Goal: Information Seeking & Learning: Learn about a topic

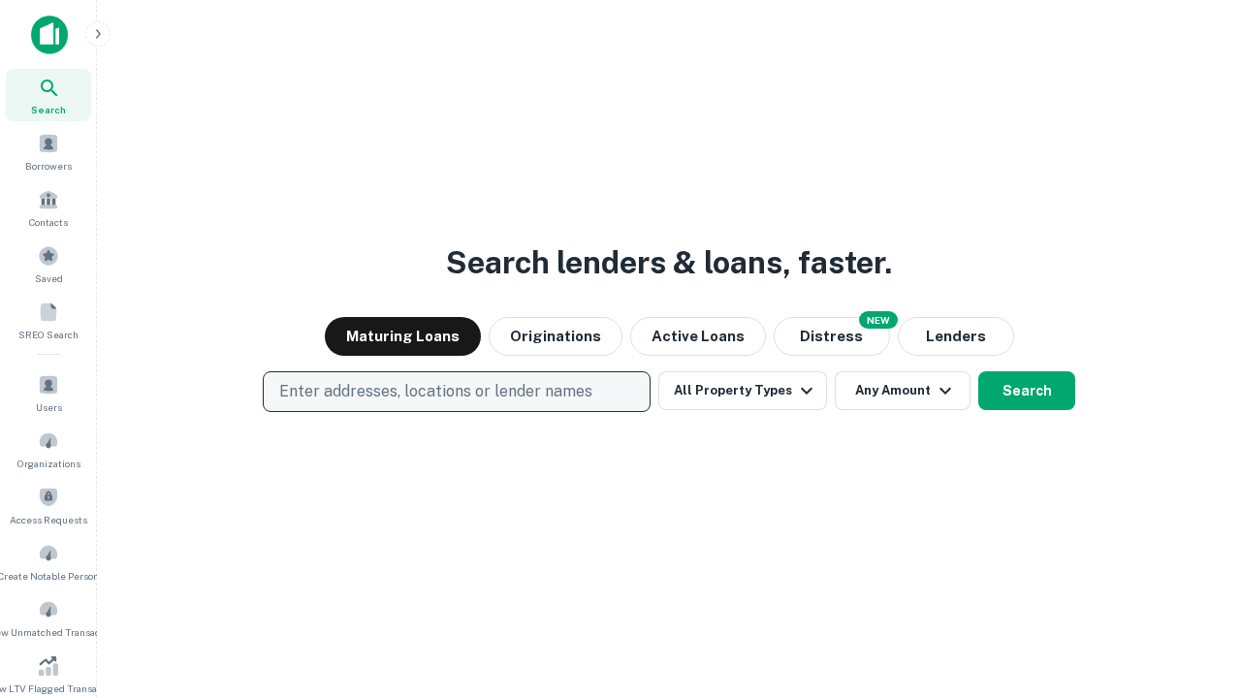
click at [456, 392] on p "Enter addresses, locations or lender names" at bounding box center [435, 391] width 313 height 23
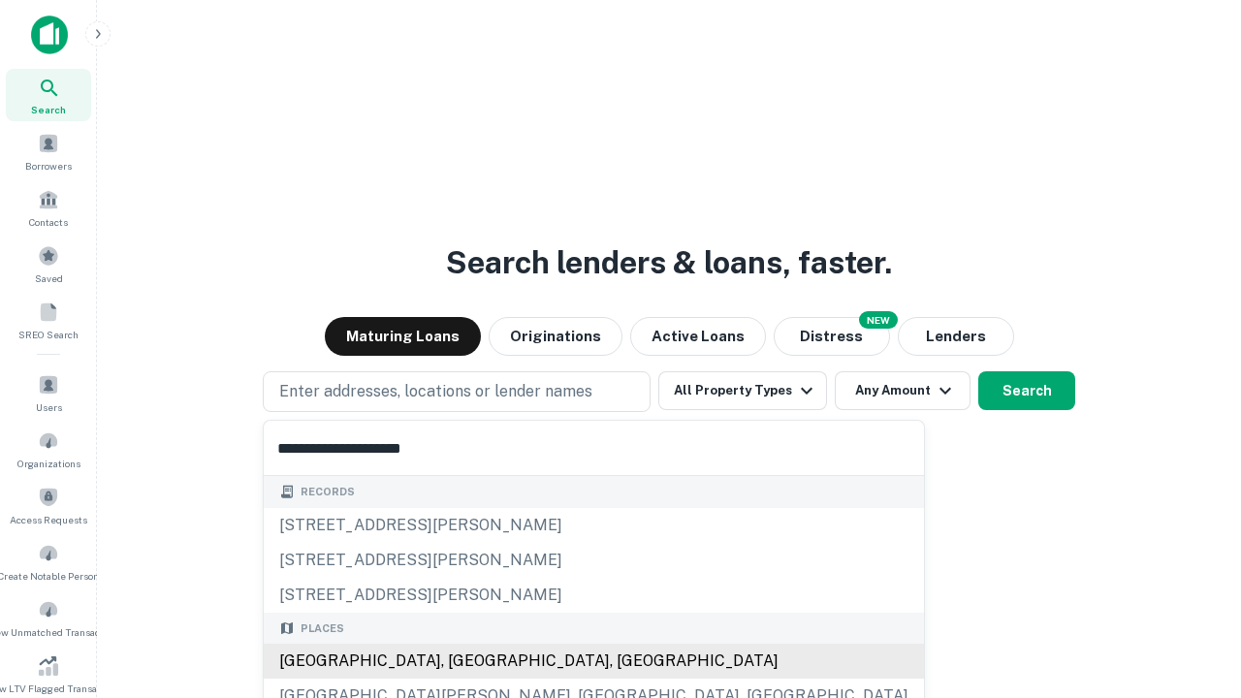
click at [463, 661] on div "[GEOGRAPHIC_DATA], [GEOGRAPHIC_DATA], [GEOGRAPHIC_DATA]" at bounding box center [594, 661] width 660 height 35
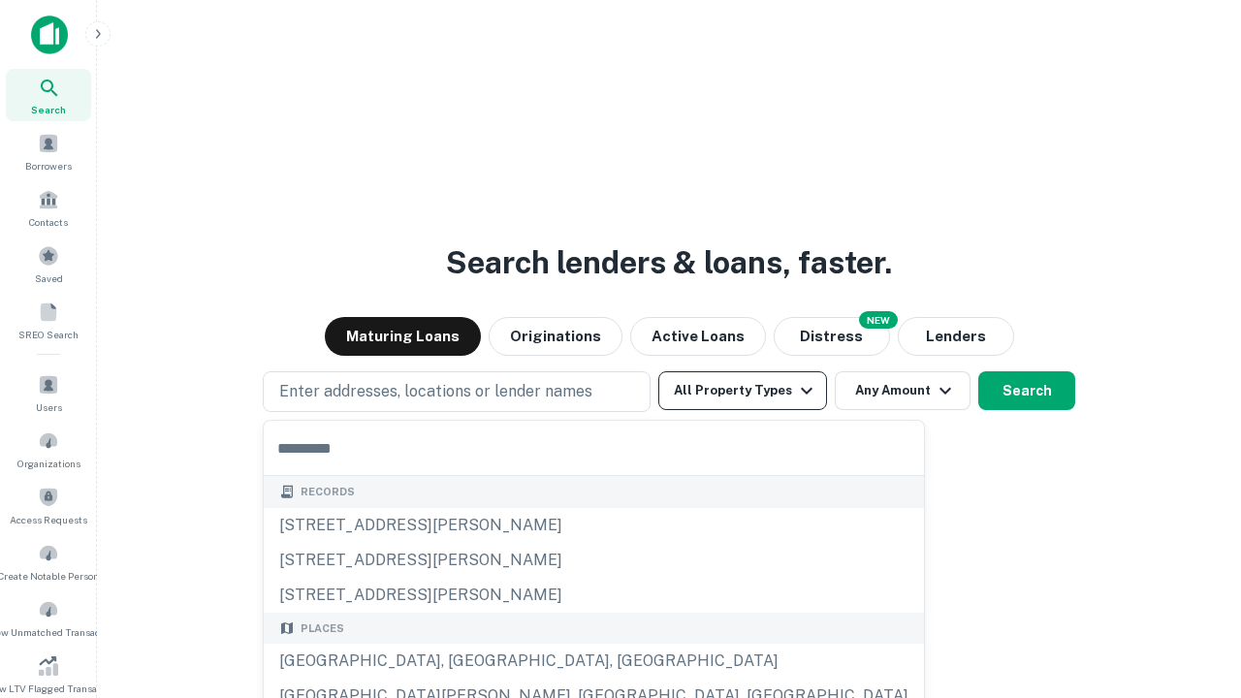
click at [743, 391] on button "All Property Types" at bounding box center [742, 390] width 169 height 39
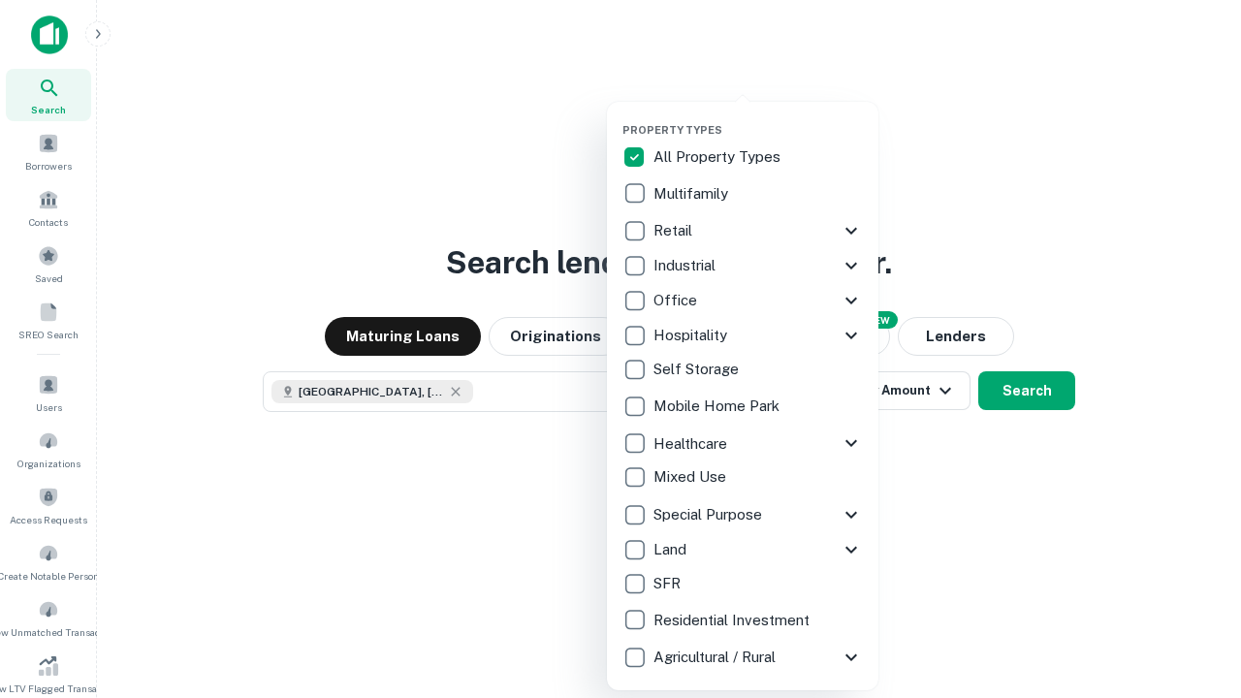
click at [758, 117] on button "button" at bounding box center [759, 117] width 272 height 1
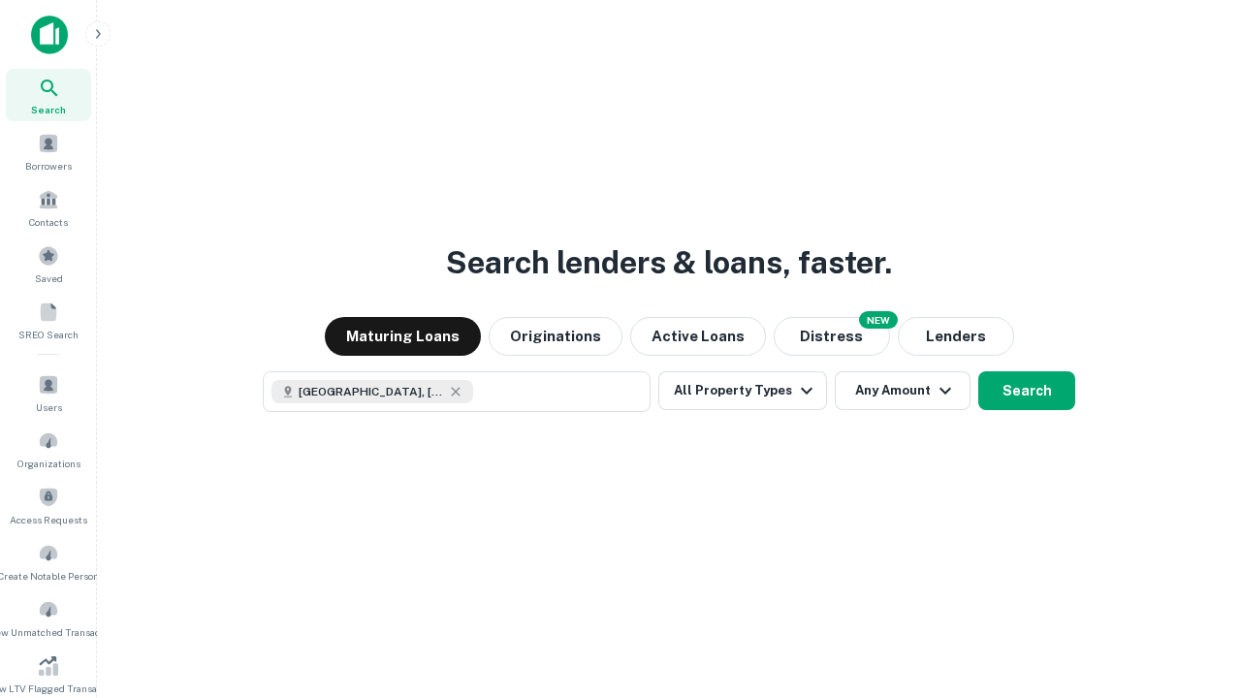
scroll to position [31, 0]
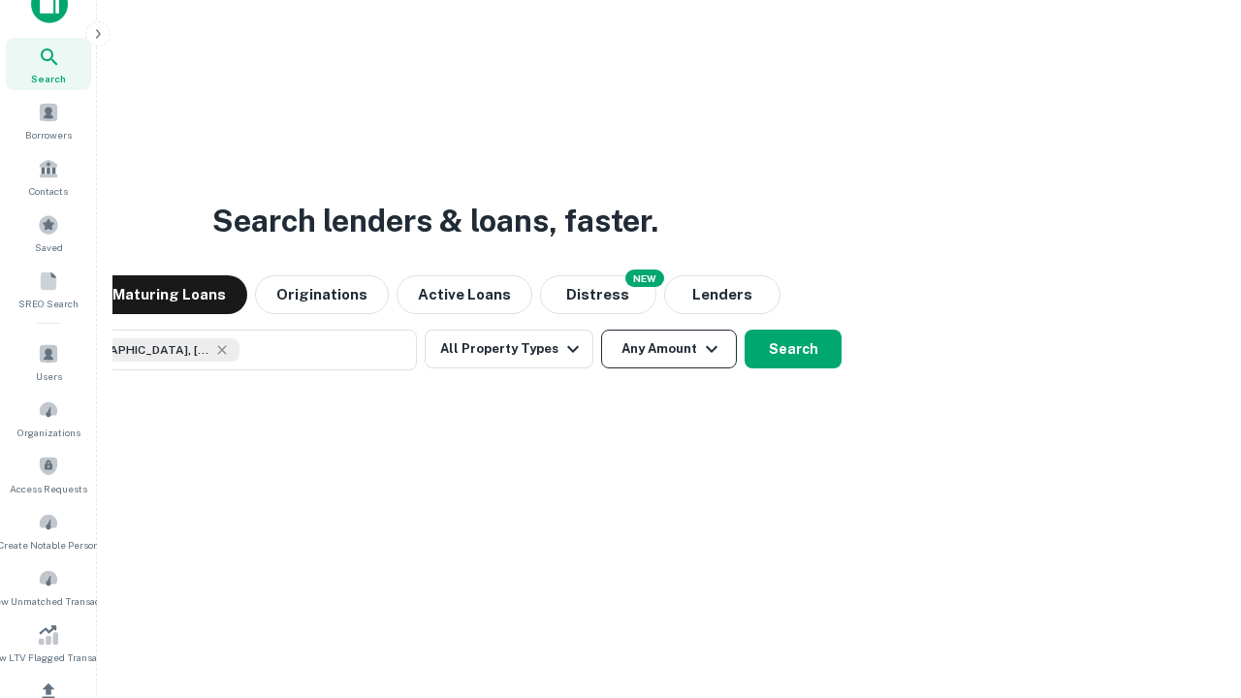
click at [601, 330] on button "Any Amount" at bounding box center [669, 349] width 136 height 39
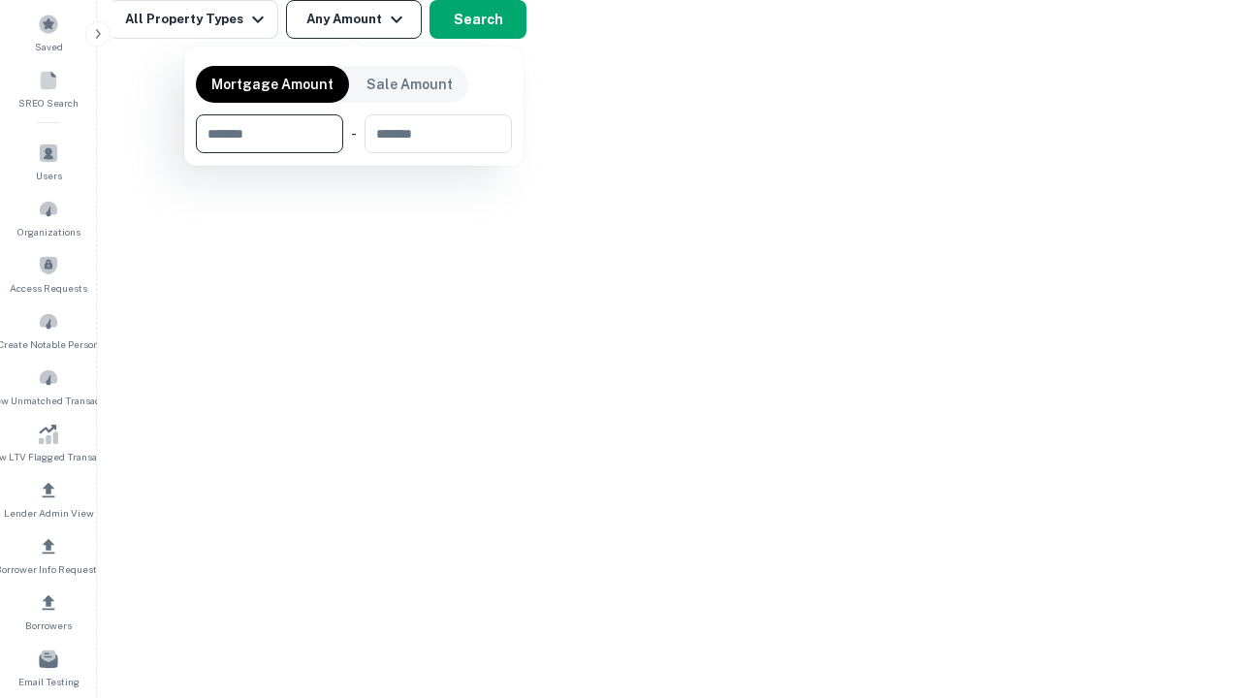
type input "*******"
click at [354, 153] on button "button" at bounding box center [354, 153] width 316 height 1
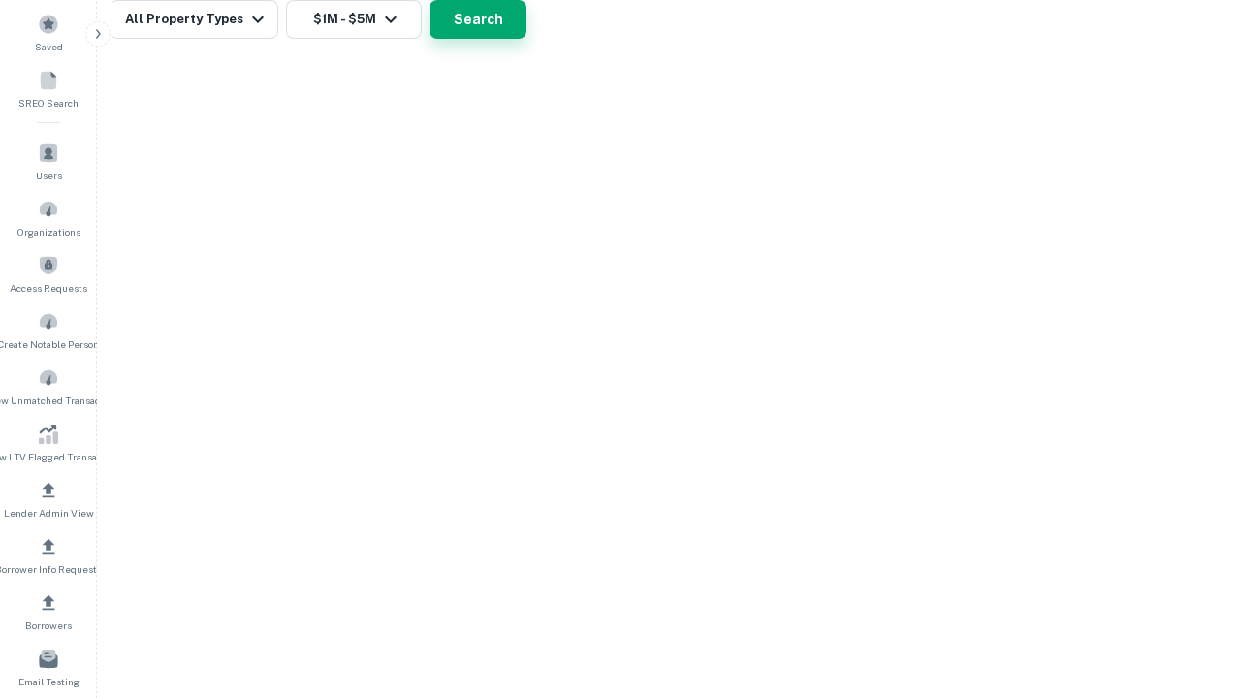
click at [527, 39] on button "Search" at bounding box center [478, 19] width 97 height 39
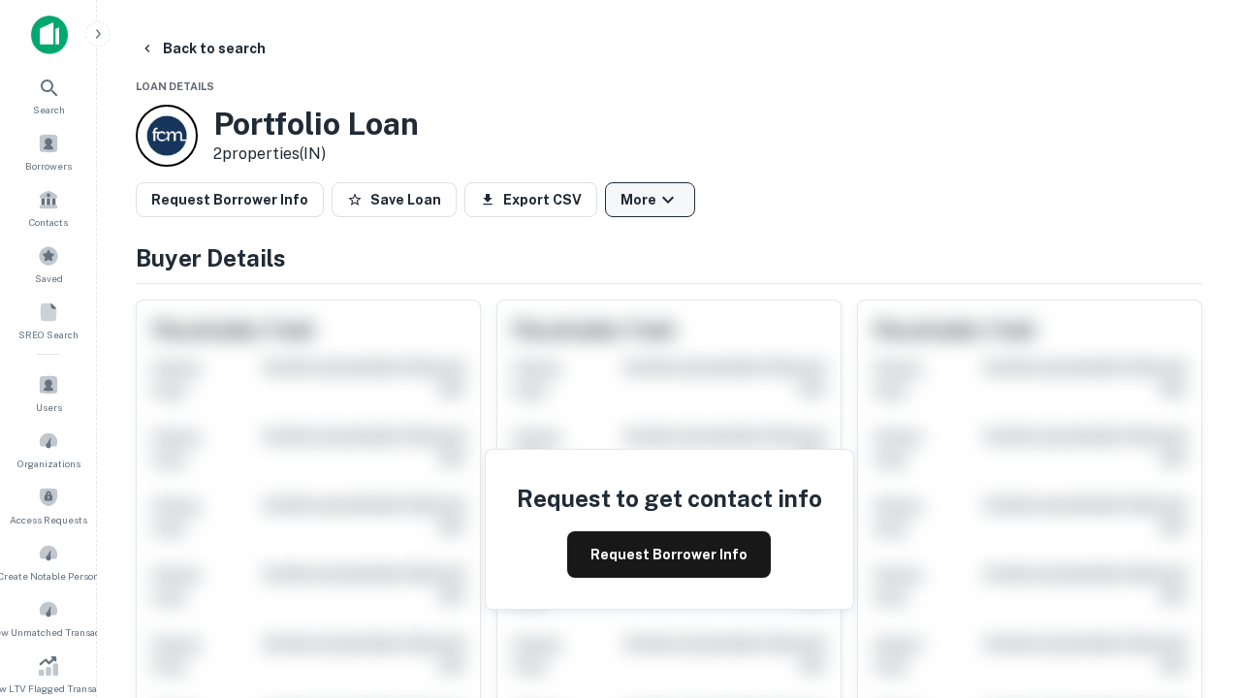
click at [650, 200] on button "More" at bounding box center [650, 199] width 90 height 35
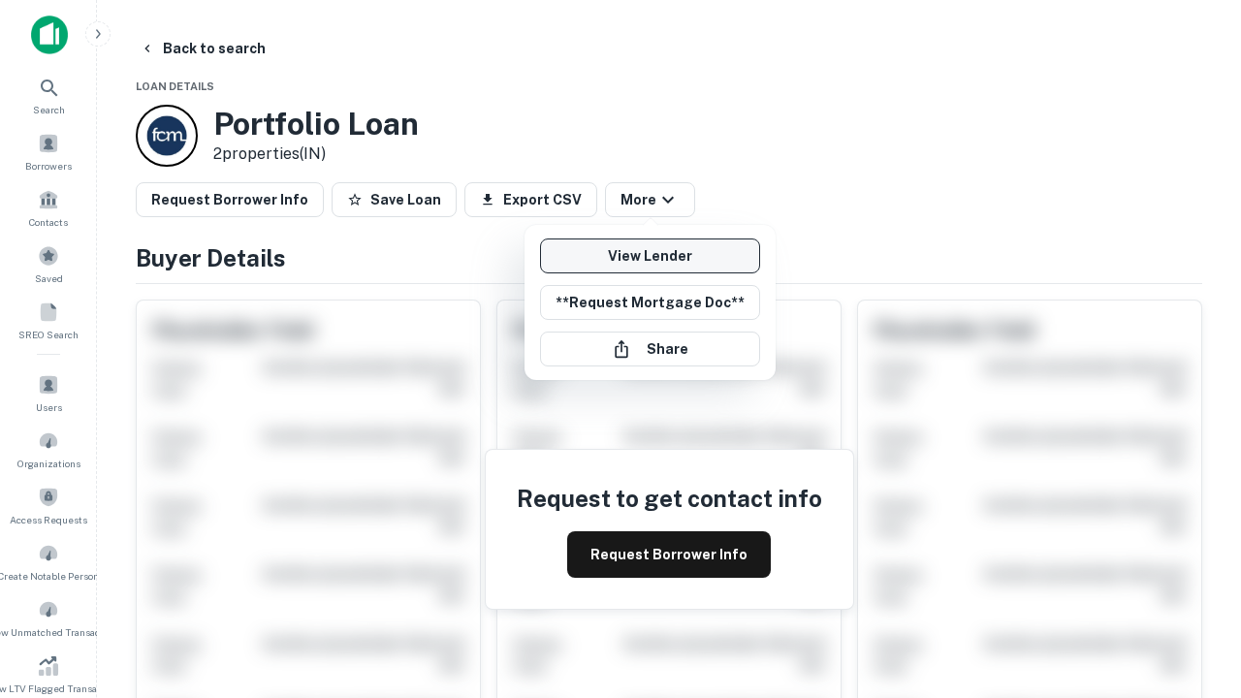
click at [650, 256] on link "View Lender" at bounding box center [650, 256] width 220 height 35
